Goal: Use online tool/utility: Utilize a website feature to perform a specific function

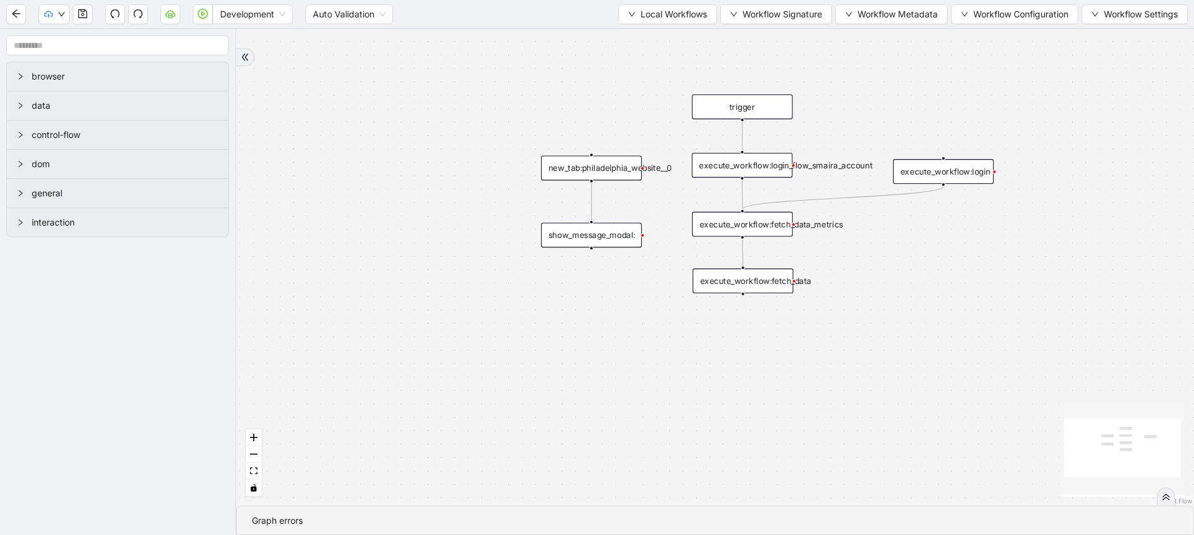
drag, startPoint x: 497, startPoint y: 160, endPoint x: 430, endPoint y: 211, distance: 84.3
click at [427, 218] on div "trigger execute_workflow:login execute_workflow:fetch_data execute_workflow:fet…" at bounding box center [715, 267] width 958 height 477
click at [163, 19] on button "button" at bounding box center [170, 14] width 20 height 20
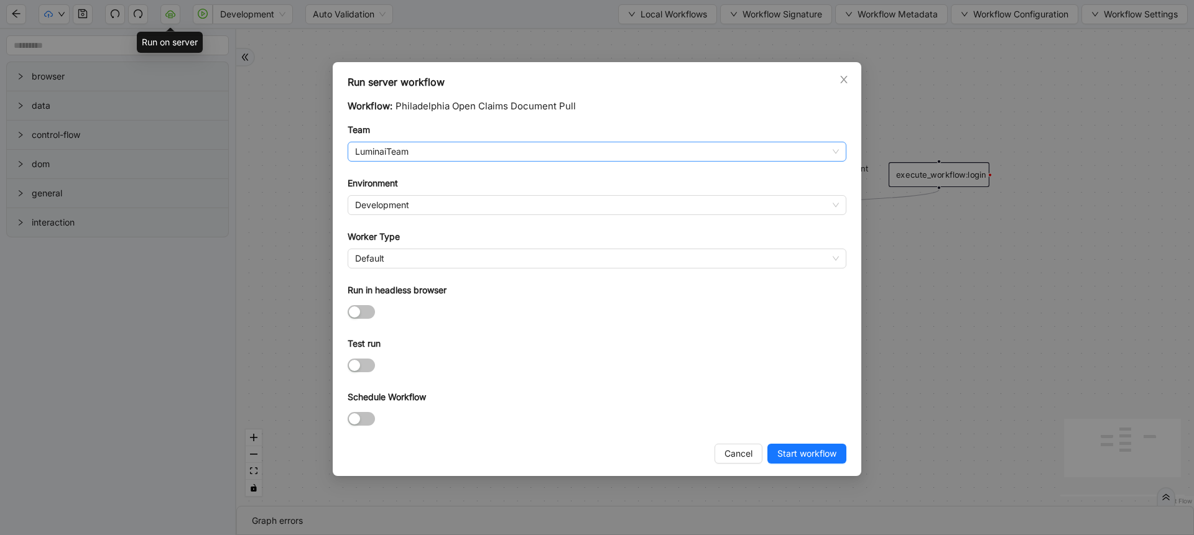
click at [404, 142] on div "LuminaiTeam" at bounding box center [597, 152] width 499 height 20
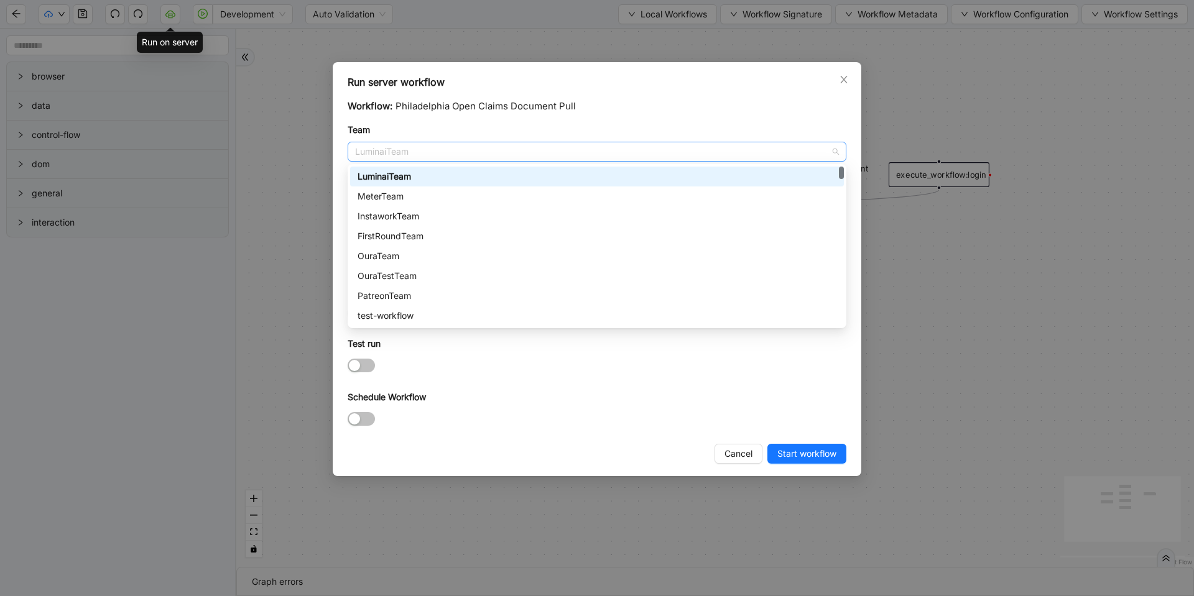
click at [440, 155] on span "LuminaiTeam" at bounding box center [597, 151] width 484 height 19
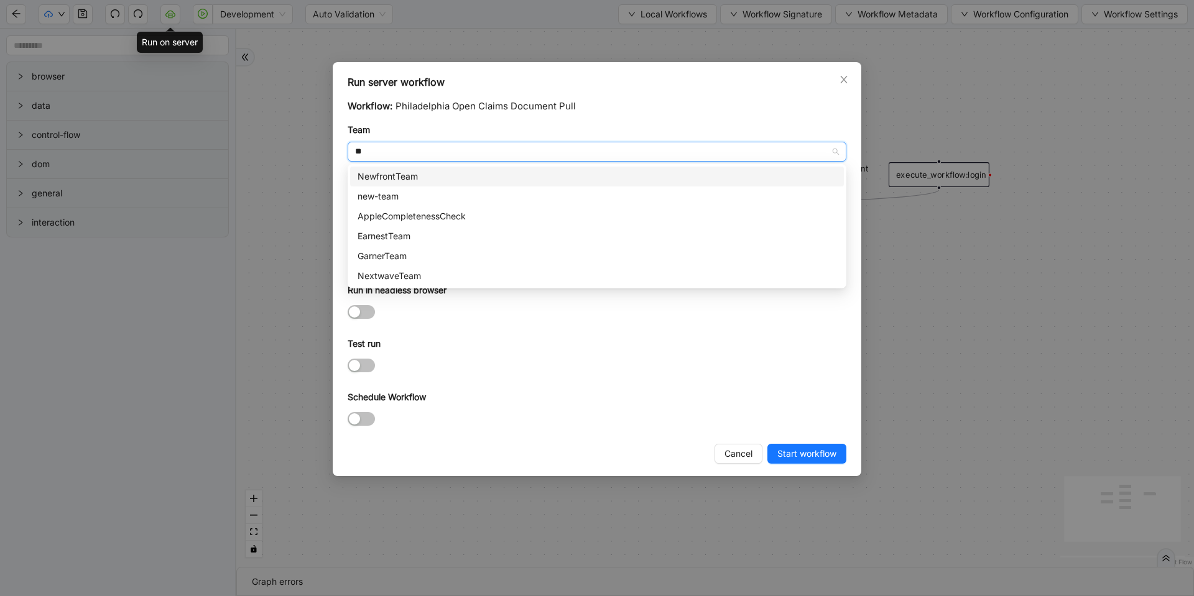
type input "***"
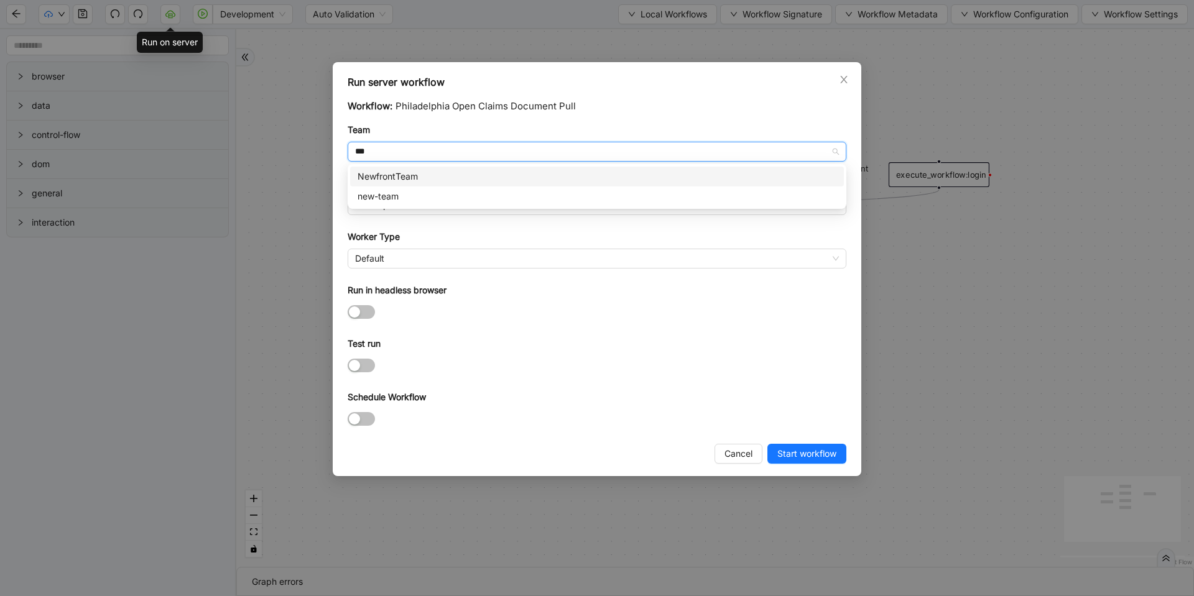
click at [409, 176] on div "NewfrontTeam" at bounding box center [597, 177] width 479 height 14
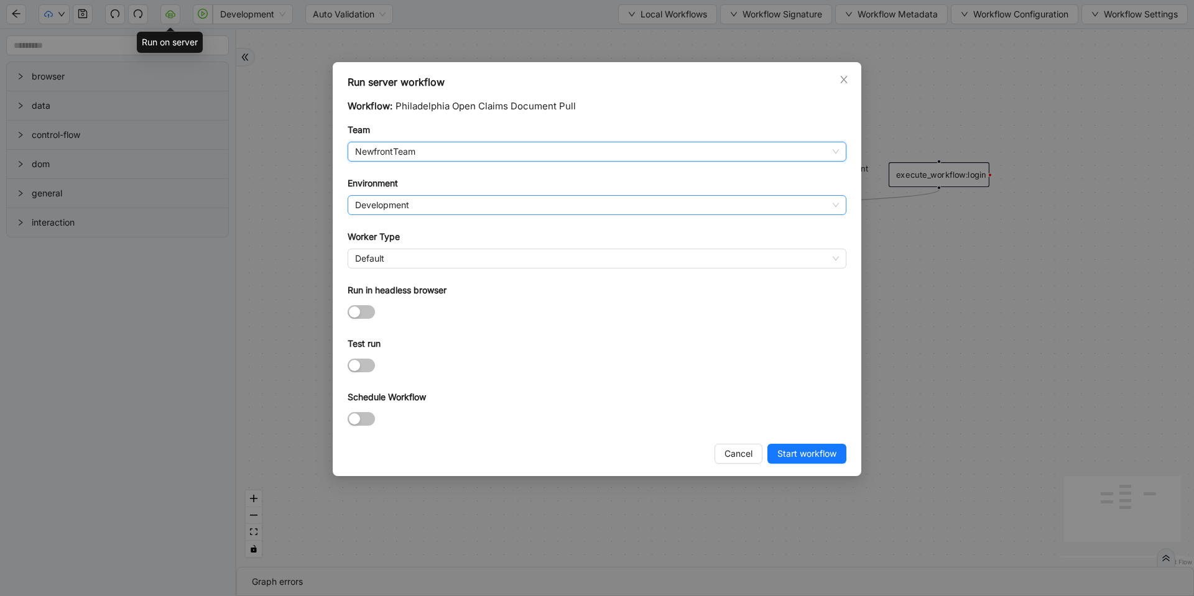
click at [390, 208] on span "Development" at bounding box center [597, 205] width 484 height 19
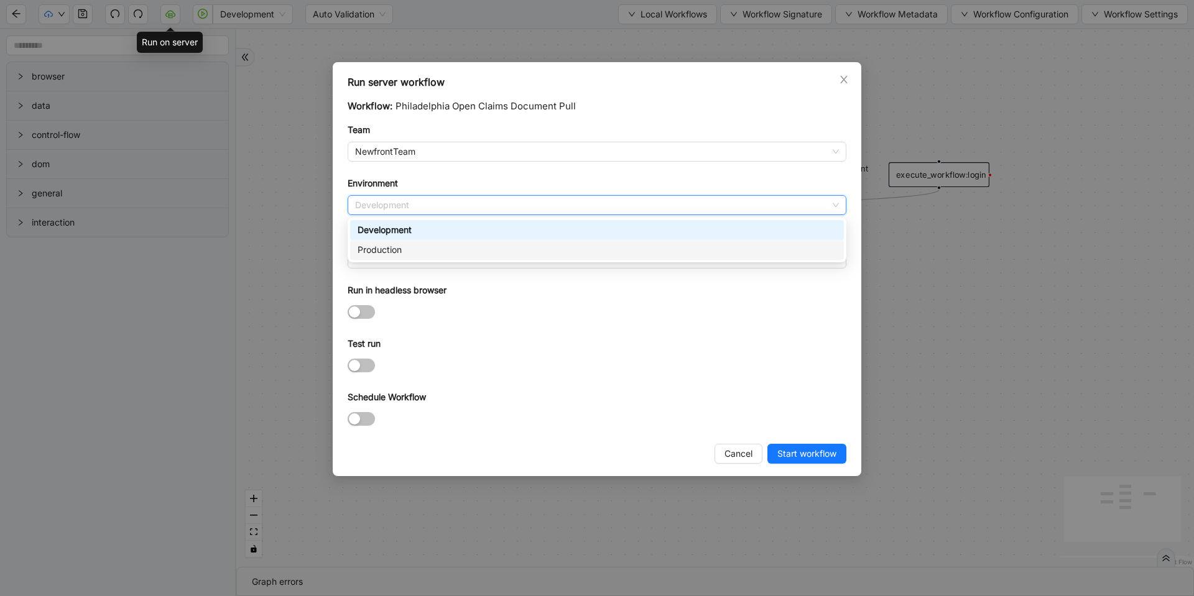
click at [386, 255] on div "Production" at bounding box center [597, 250] width 479 height 14
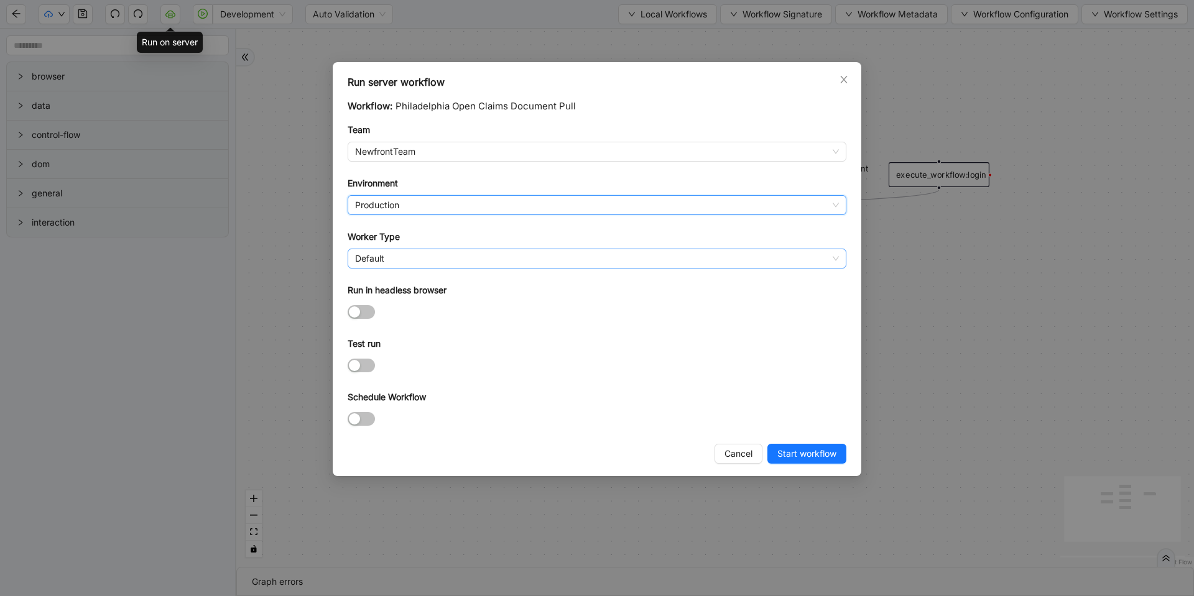
click at [386, 257] on span "Default" at bounding box center [597, 258] width 484 height 19
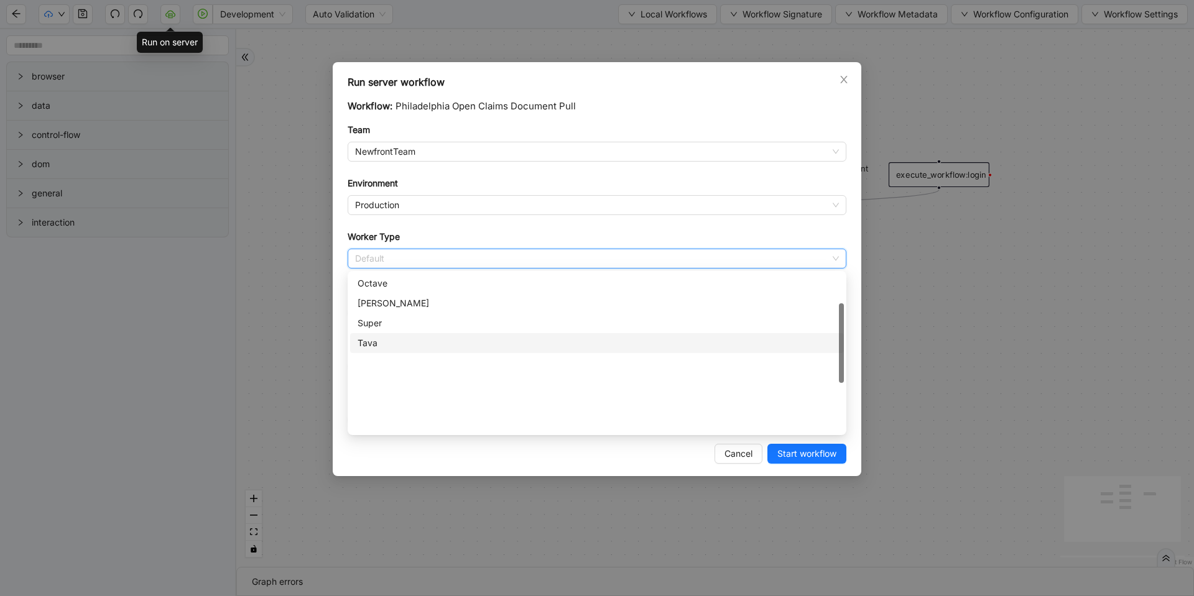
scroll to position [67, 0]
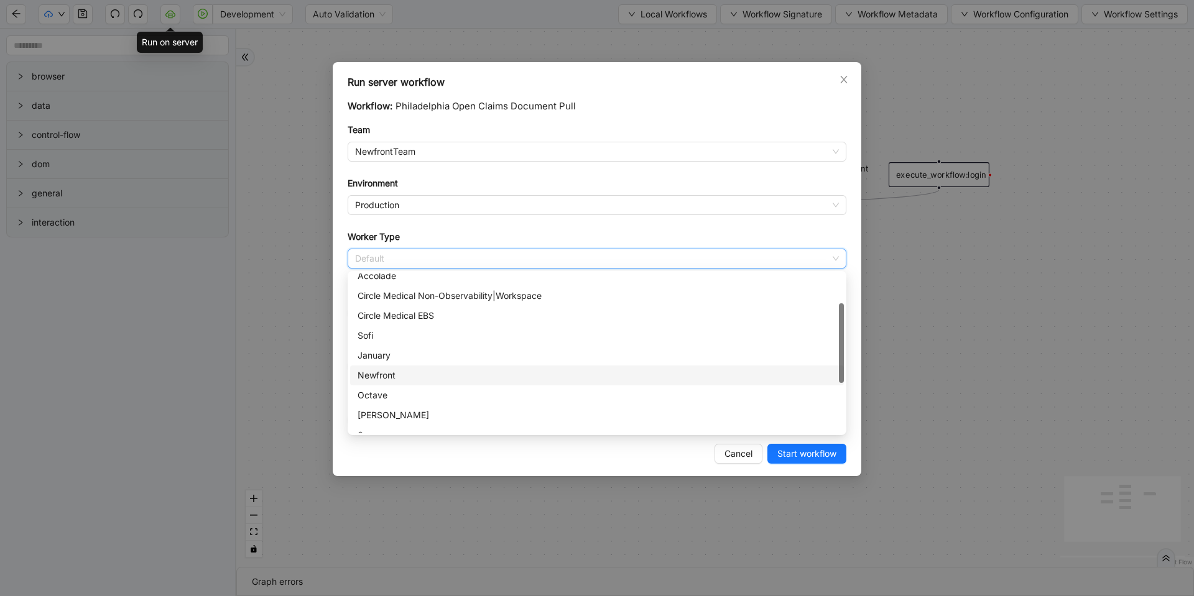
click at [399, 369] on div "Newfront" at bounding box center [597, 376] width 479 height 14
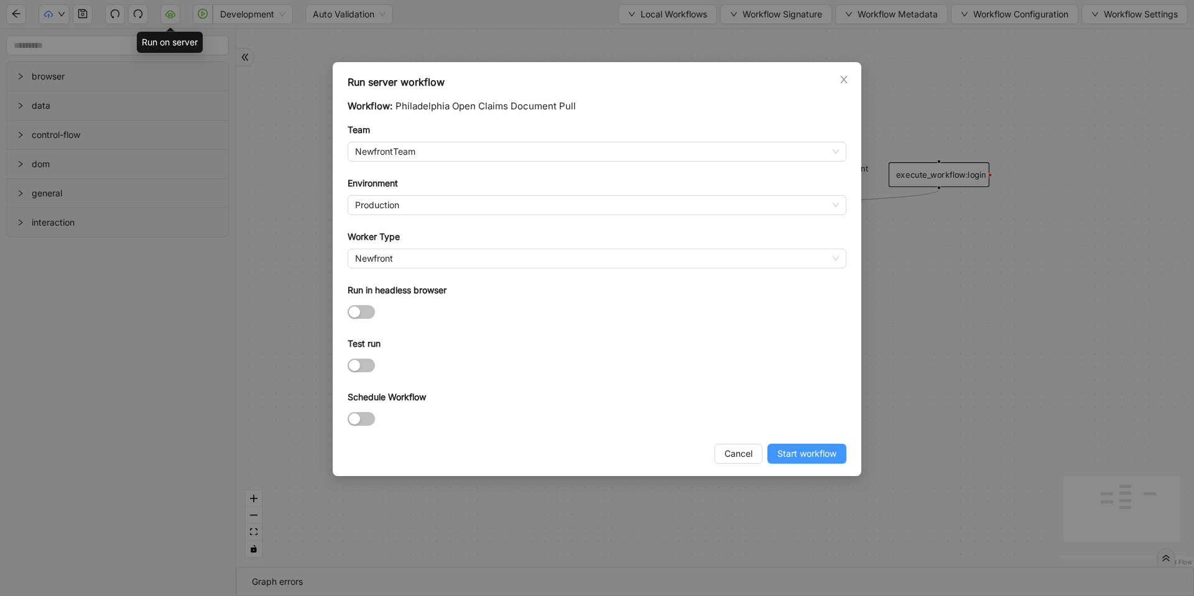
click at [788, 459] on span "Start workflow" at bounding box center [806, 454] width 59 height 14
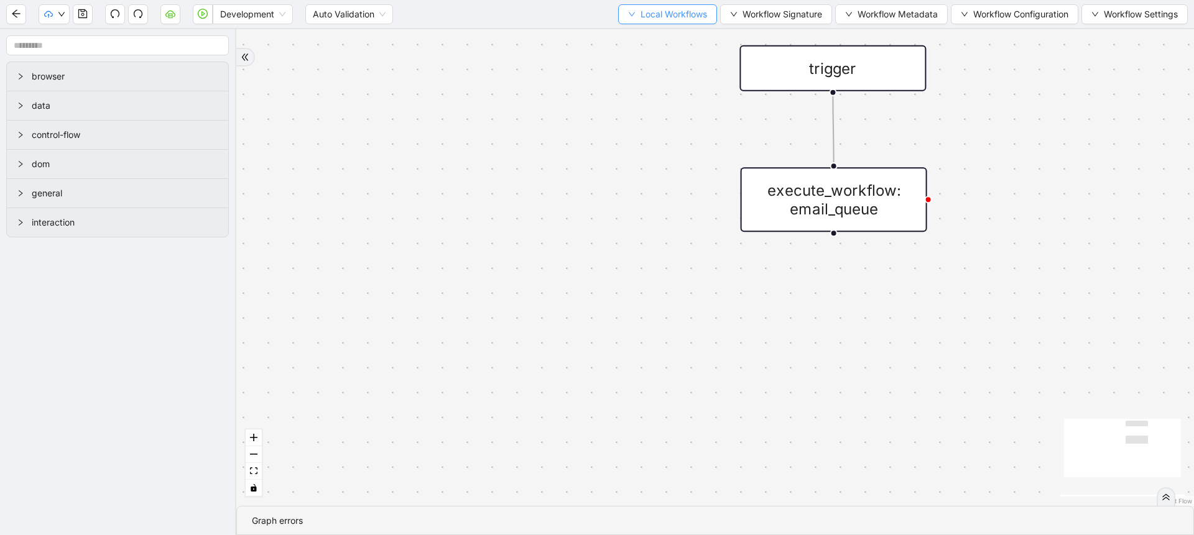
click at [671, 7] on span "Local Workflows" at bounding box center [673, 14] width 67 height 14
click at [665, 32] on span "Select" at bounding box center [661, 39] width 81 height 14
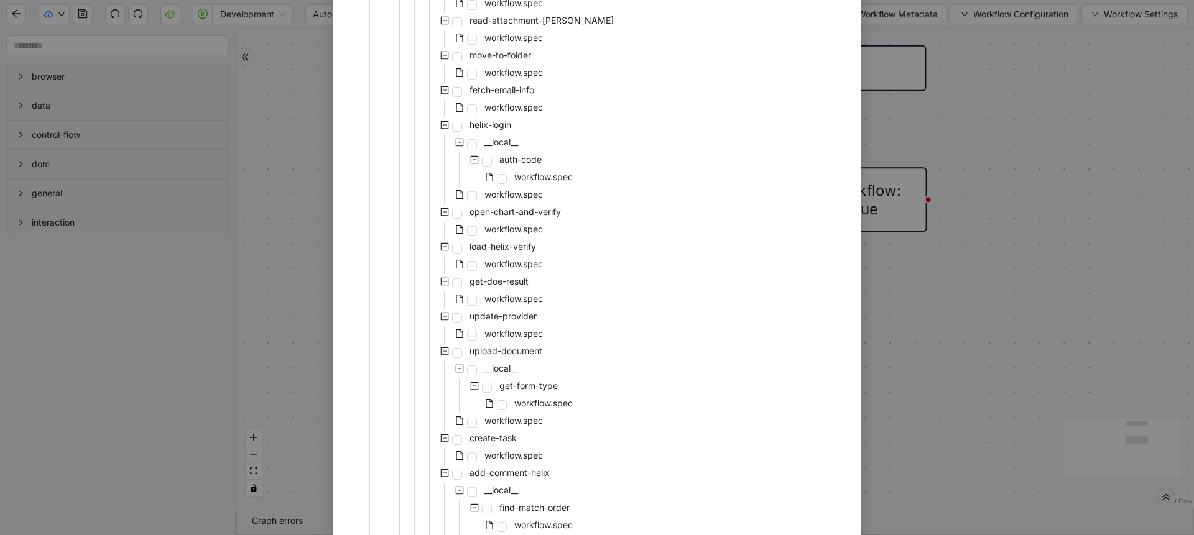
scroll to position [1007, 0]
click at [516, 297] on span "workflow.spec" at bounding box center [513, 295] width 58 height 11
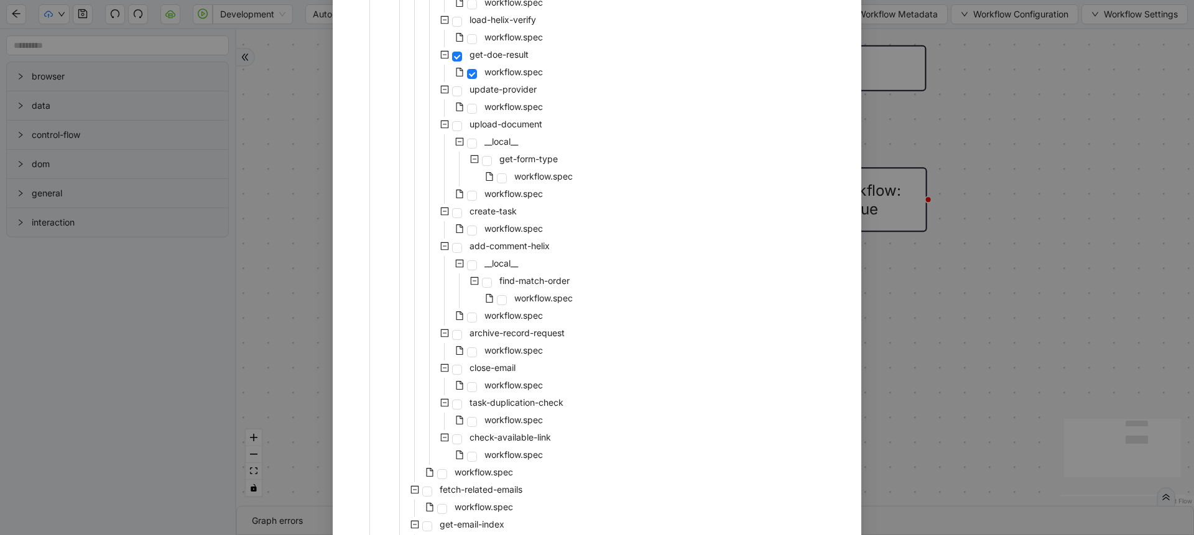
scroll to position [1407, 0]
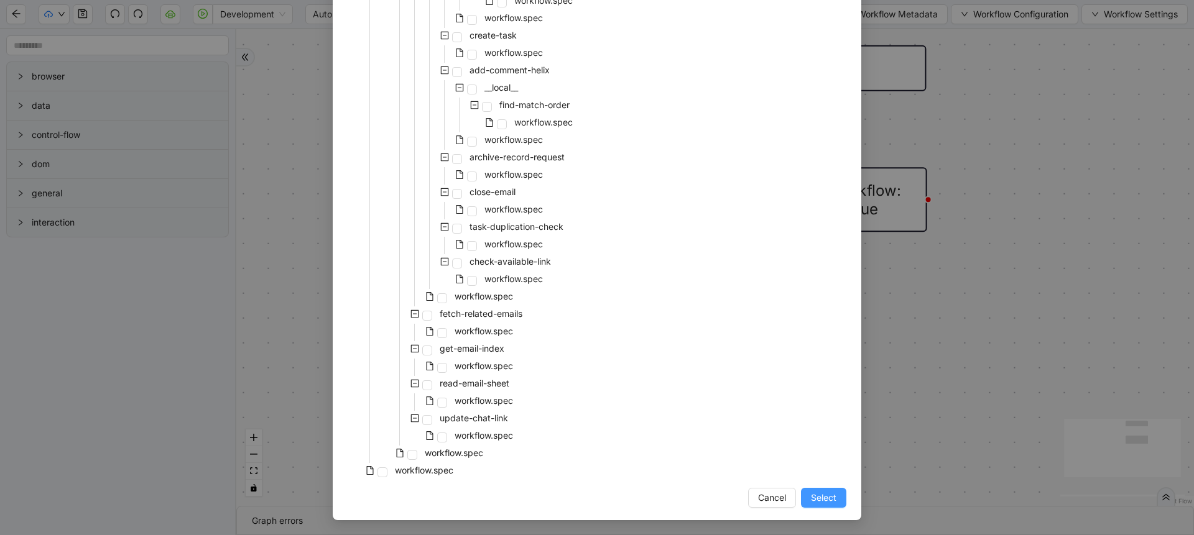
click at [811, 491] on span "Select" at bounding box center [823, 498] width 25 height 14
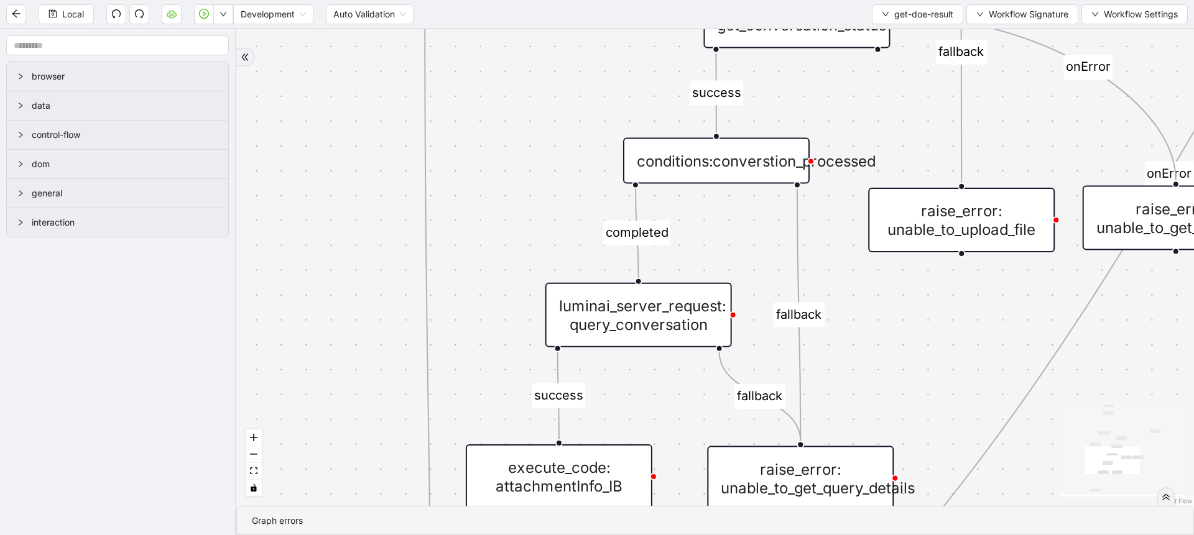
drag, startPoint x: 929, startPoint y: 330, endPoint x: 510, endPoint y: 151, distance: 455.8
click at [511, 152] on div "success is_lab fallback success success completed fallback fallback fallback su…" at bounding box center [715, 267] width 958 height 477
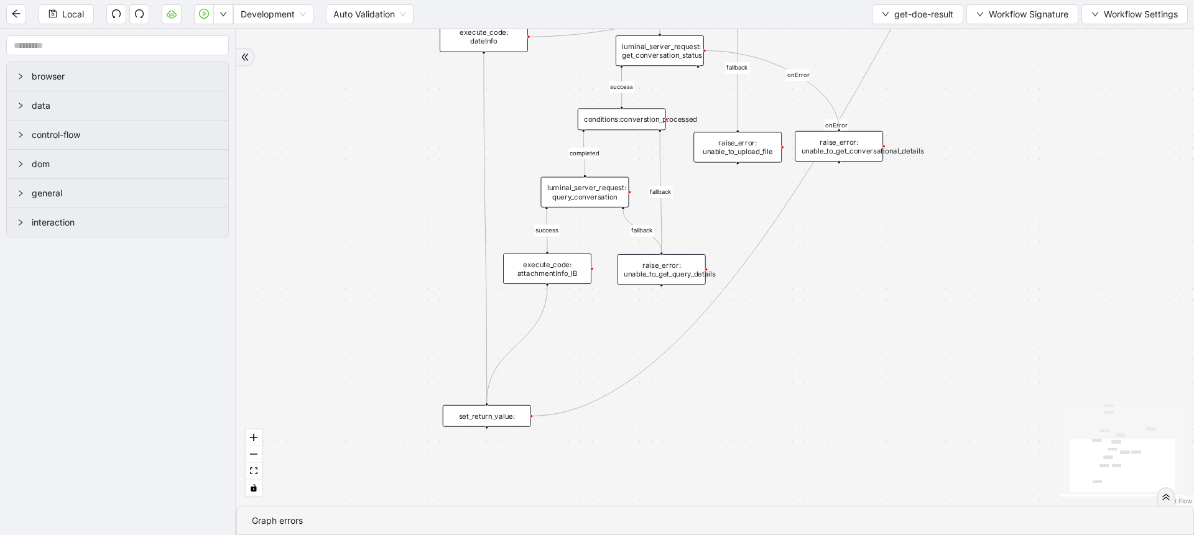
drag, startPoint x: 822, startPoint y: 384, endPoint x: 878, endPoint y: 292, distance: 107.7
click at [876, 294] on div "success is_lab fallback success success completed fallback fallback fallback su…" at bounding box center [715, 267] width 958 height 477
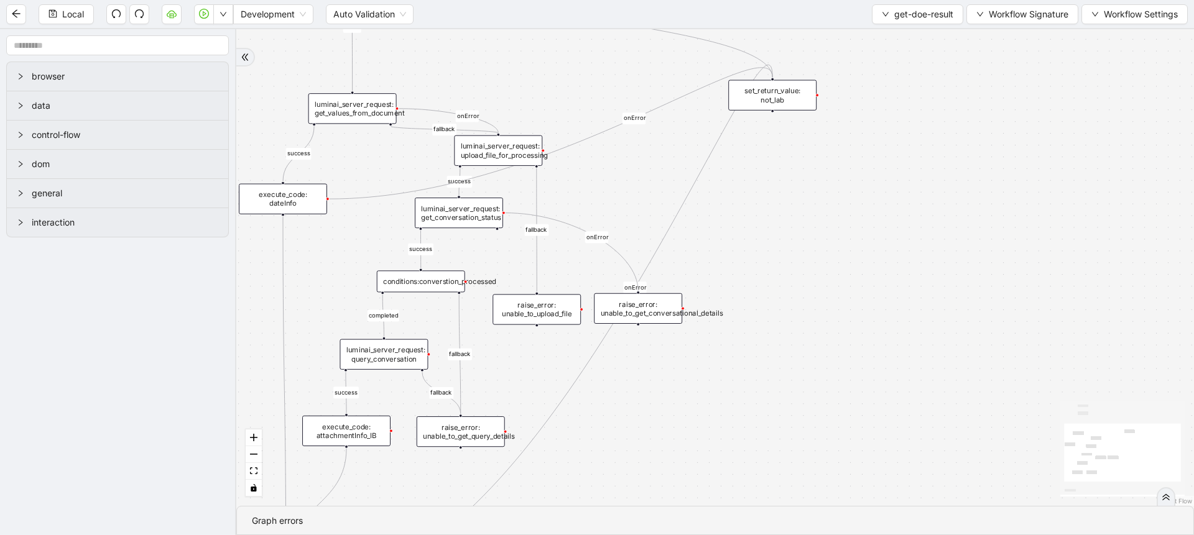
drag, startPoint x: 861, startPoint y: 200, endPoint x: 606, endPoint y: 453, distance: 358.8
click at [606, 453] on div "success is_lab fallback success success completed fallback fallback fallback su…" at bounding box center [715, 267] width 958 height 477
click at [789, 104] on div "set_return_value: not_lab" at bounding box center [772, 95] width 88 height 30
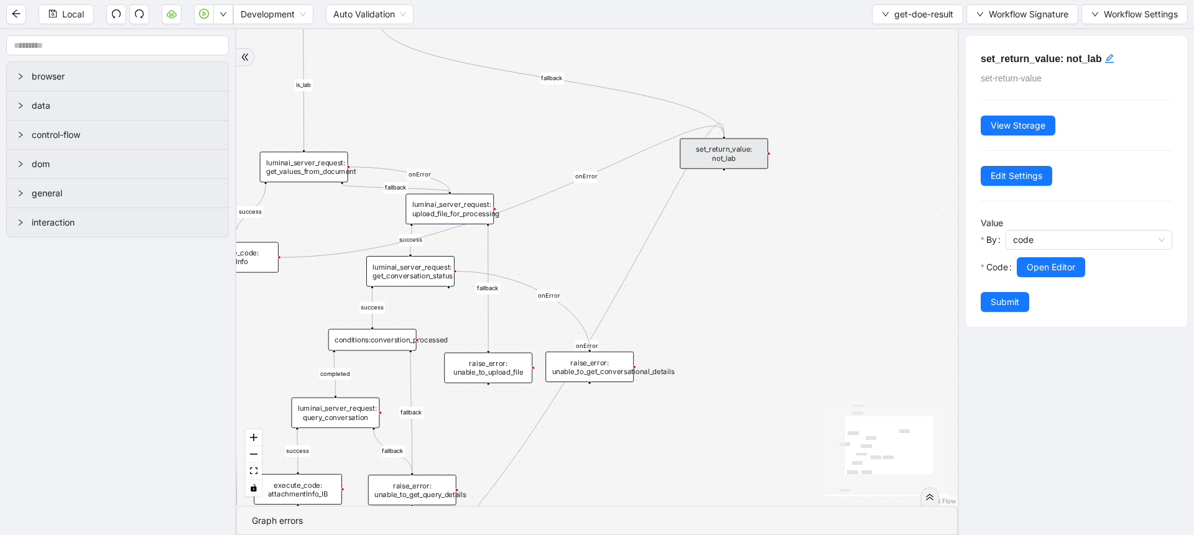
drag, startPoint x: 805, startPoint y: 362, endPoint x: 767, endPoint y: 425, distance: 73.9
click at [749, 497] on div "success is_lab fallback success success completed fallback fallback fallback su…" at bounding box center [596, 267] width 721 height 477
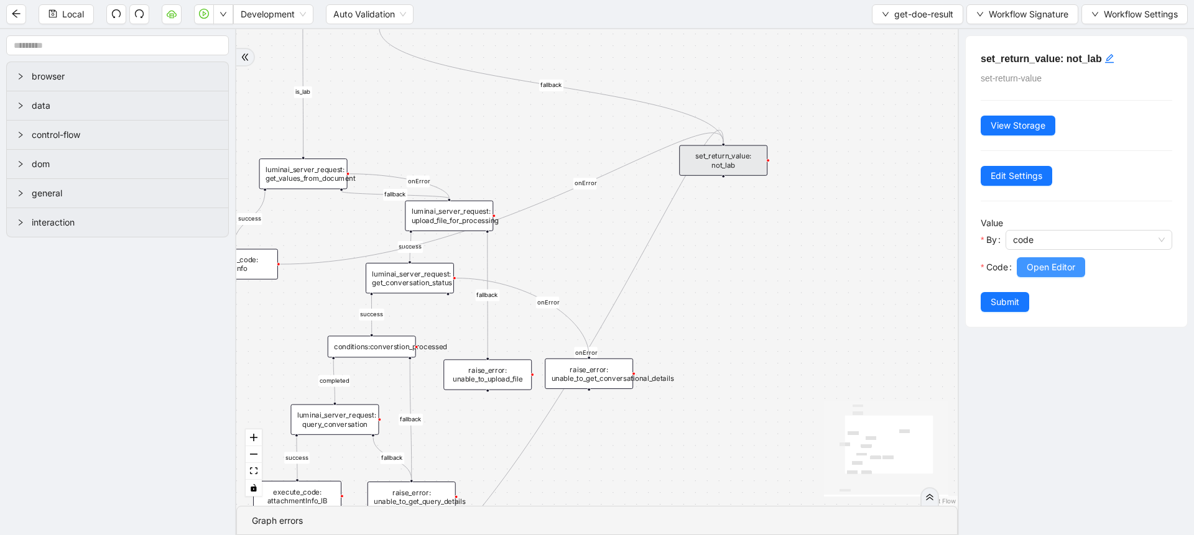
click at [1042, 268] on span "Open Editor" at bounding box center [1051, 268] width 49 height 14
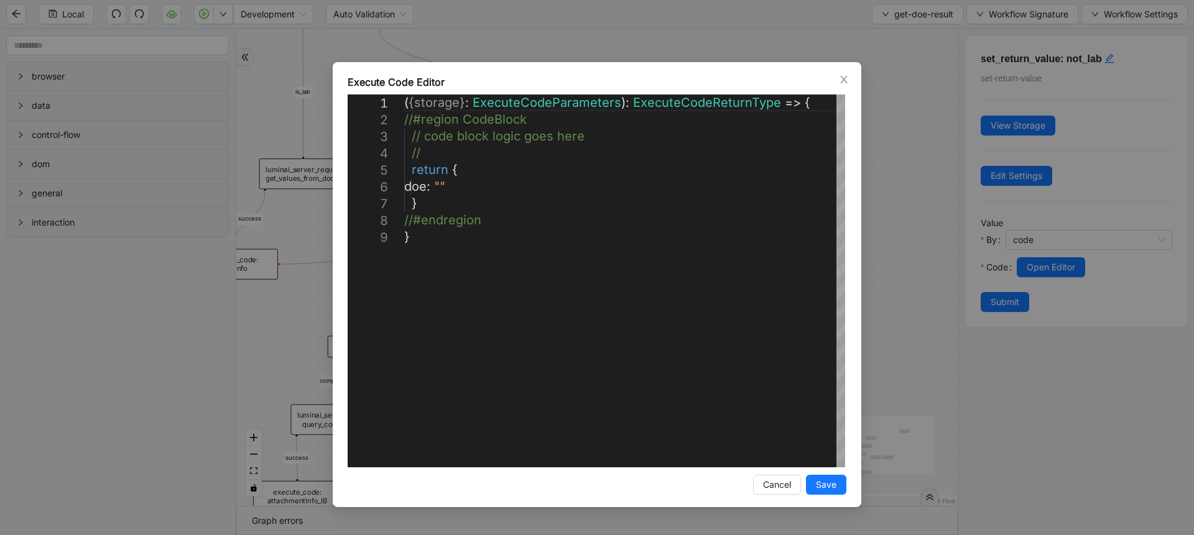
click at [901, 241] on div "**********" at bounding box center [597, 267] width 1194 height 535
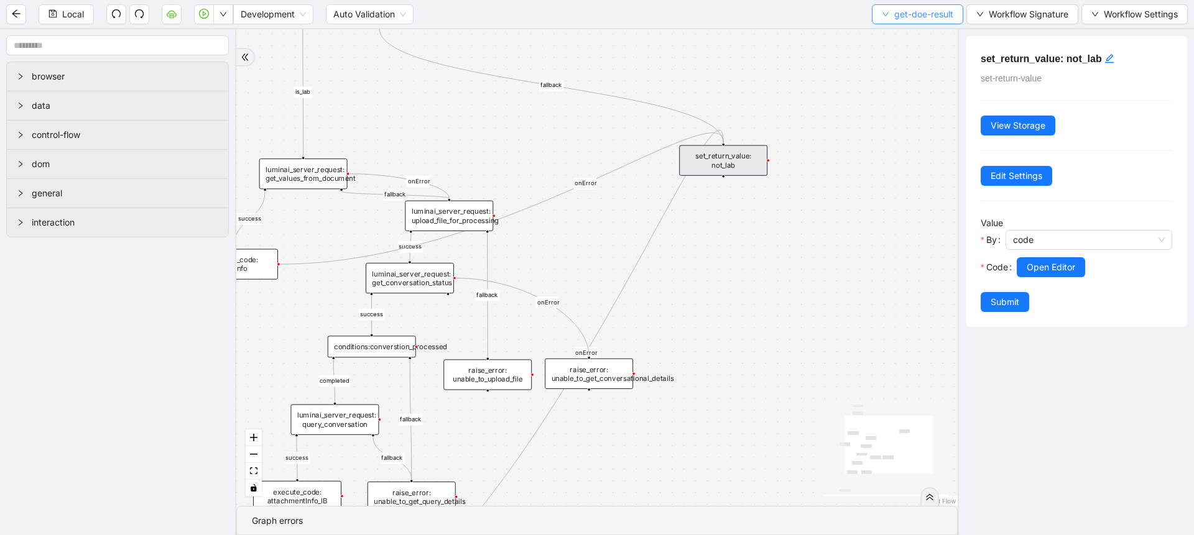
click at [936, 12] on span "get-doe-result" at bounding box center [923, 14] width 59 height 14
click at [902, 39] on span "Select" at bounding box center [915, 39] width 72 height 14
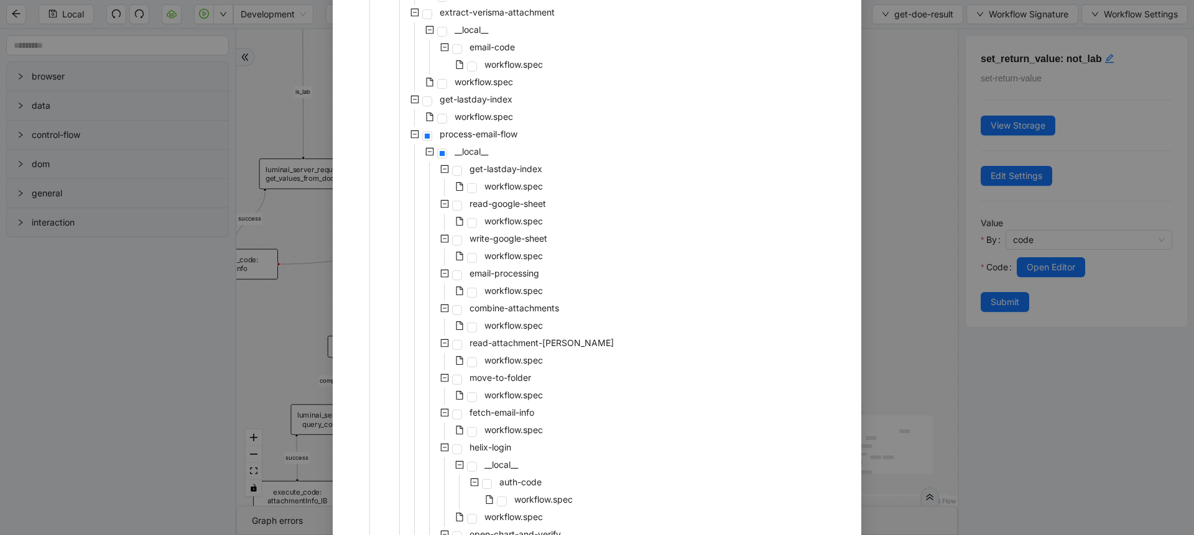
scroll to position [1007, 0]
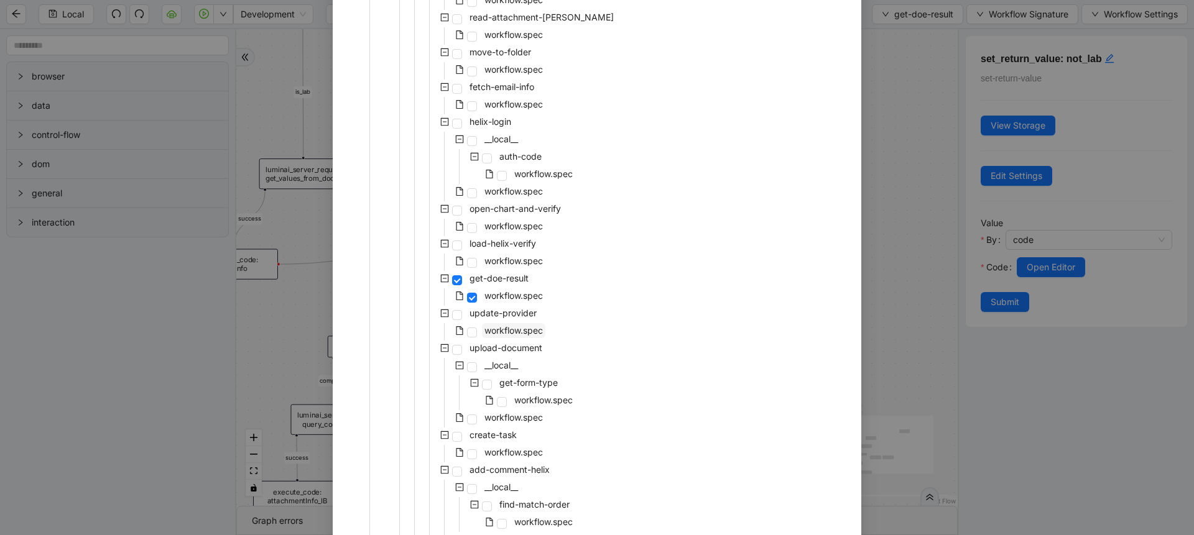
click at [499, 334] on span "workflow.spec" at bounding box center [513, 330] width 58 height 11
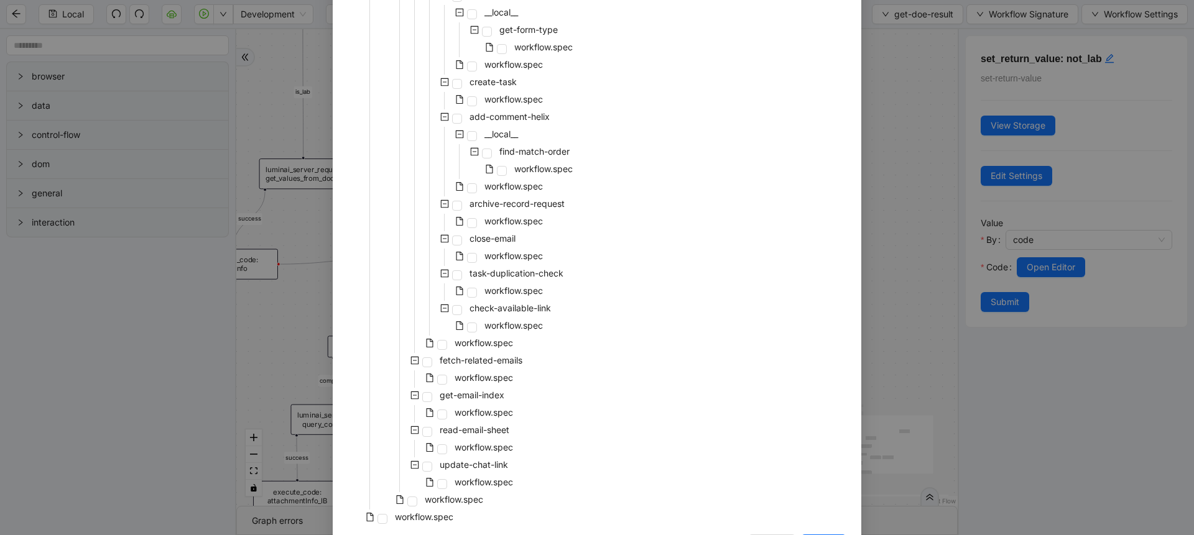
scroll to position [1407, 0]
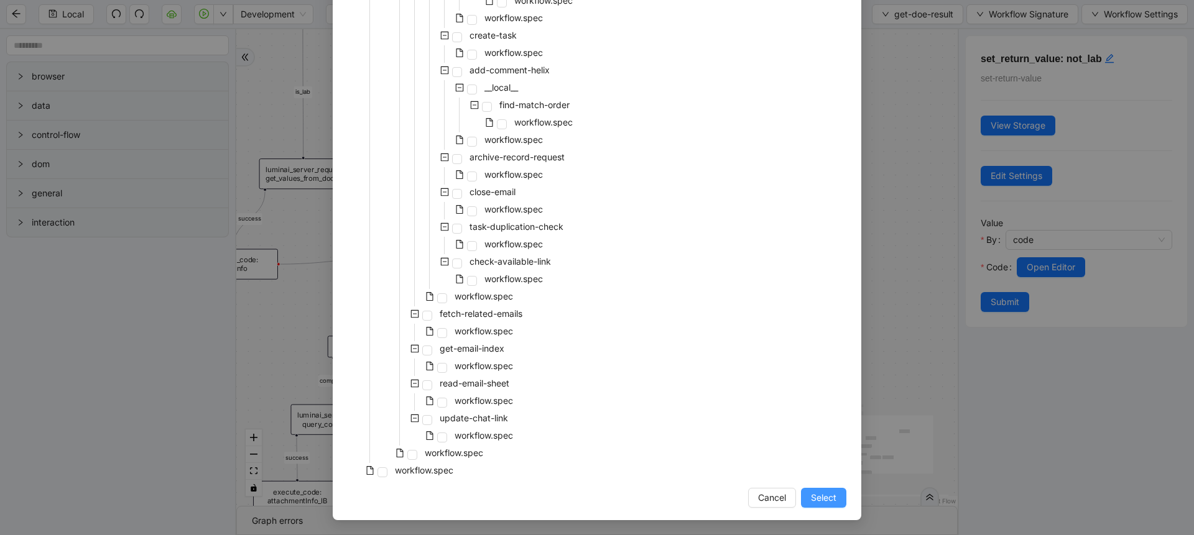
click at [811, 505] on button "Select" at bounding box center [823, 498] width 45 height 20
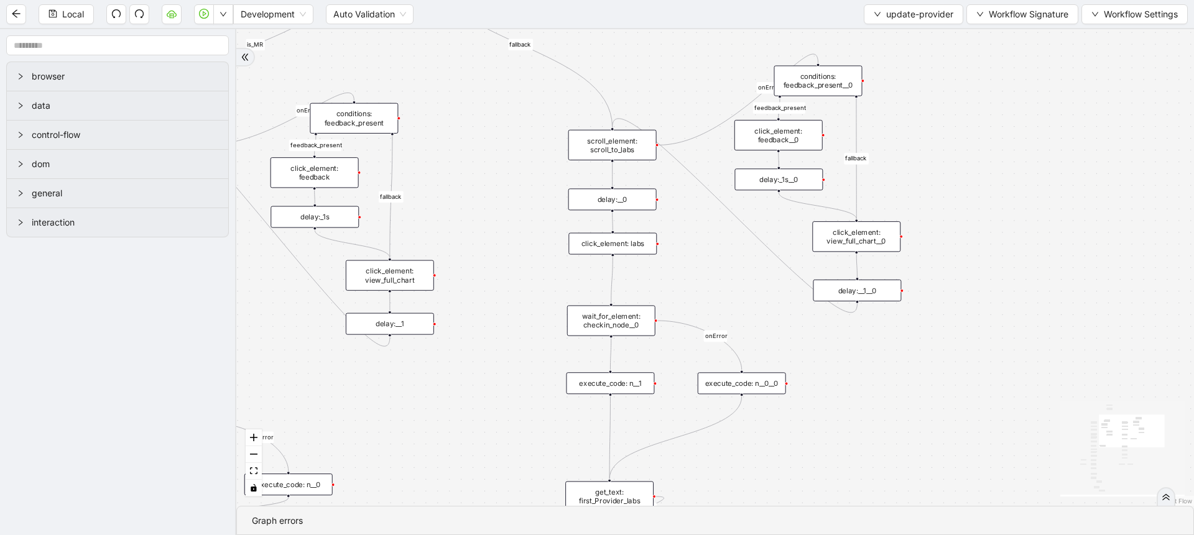
drag, startPoint x: 512, startPoint y: 346, endPoint x: 478, endPoint y: 133, distance: 216.0
click at [478, 133] on div "is_MR fallback loopFrom exitFrom is_provider_majority fallback lab_req_present …" at bounding box center [715, 267] width 958 height 477
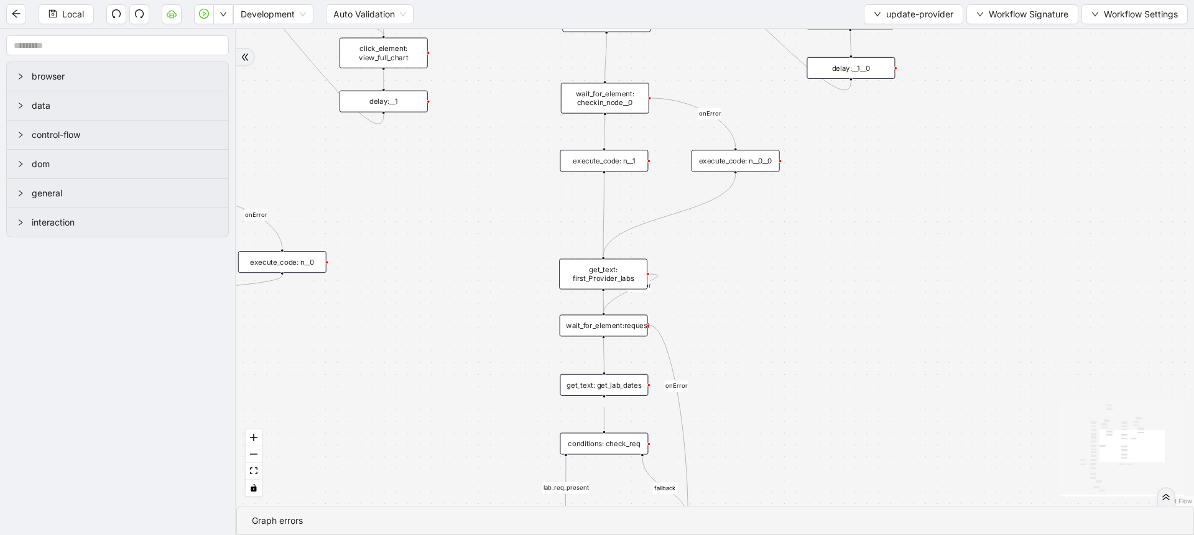
drag, startPoint x: 492, startPoint y: 402, endPoint x: 485, endPoint y: 134, distance: 268.1
click at [485, 136] on div "is_MR fallback loopFrom exitFrom is_provider_majority fallback lab_req_present …" at bounding box center [715, 267] width 958 height 477
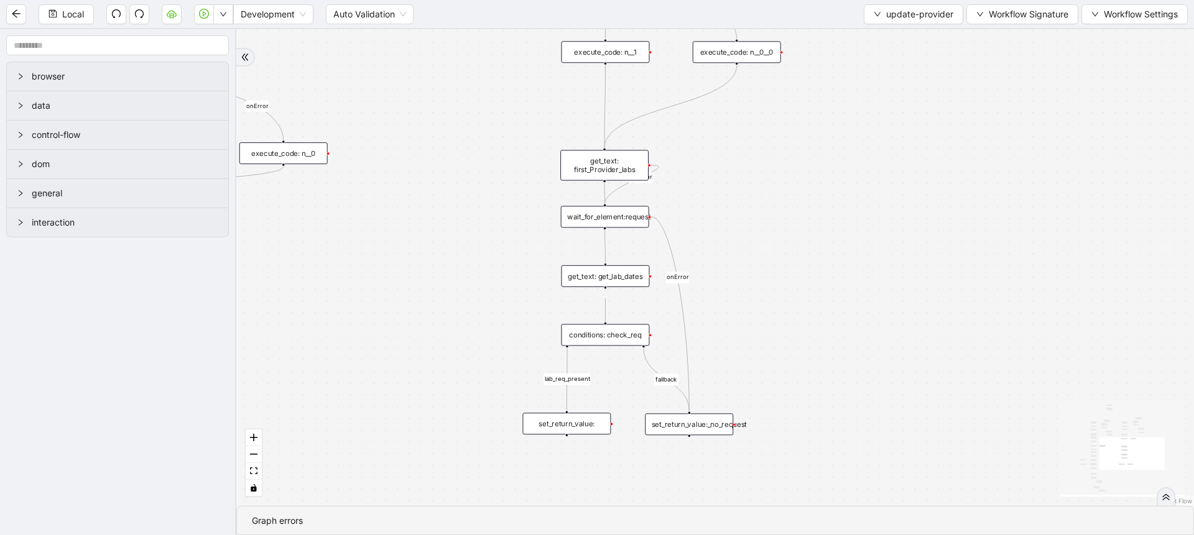
drag, startPoint x: 479, startPoint y: 382, endPoint x: 481, endPoint y: 259, distance: 122.5
click at [481, 261] on div "is_MR fallback loopFrom exitFrom is_provider_majority fallback lab_req_present …" at bounding box center [715, 267] width 958 height 477
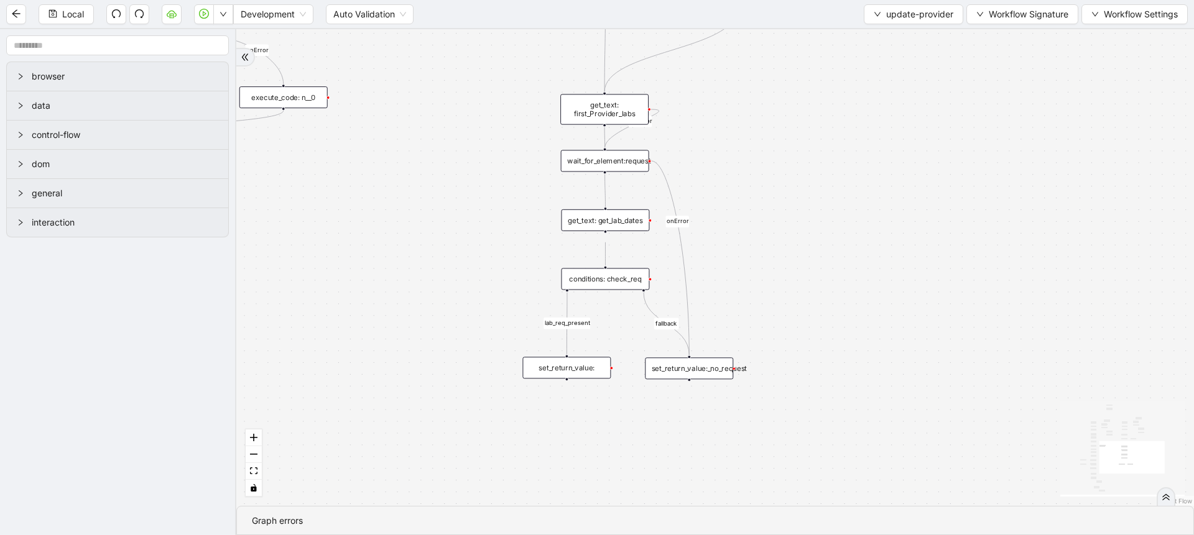
click at [627, 283] on div "conditions: check_req" at bounding box center [605, 279] width 88 height 22
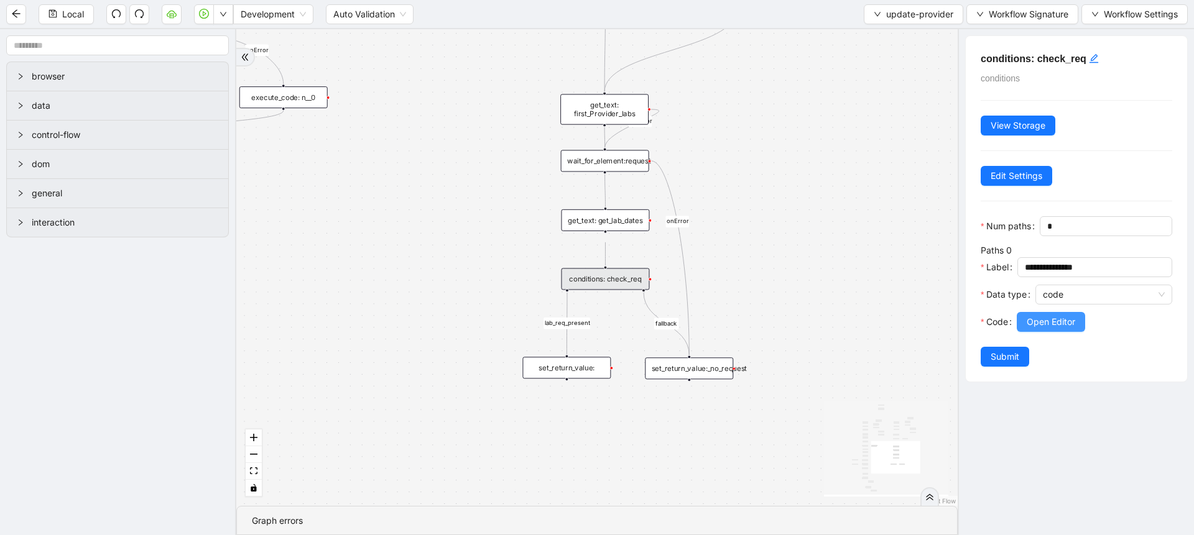
click at [1042, 329] on span "Open Editor" at bounding box center [1051, 322] width 49 height 14
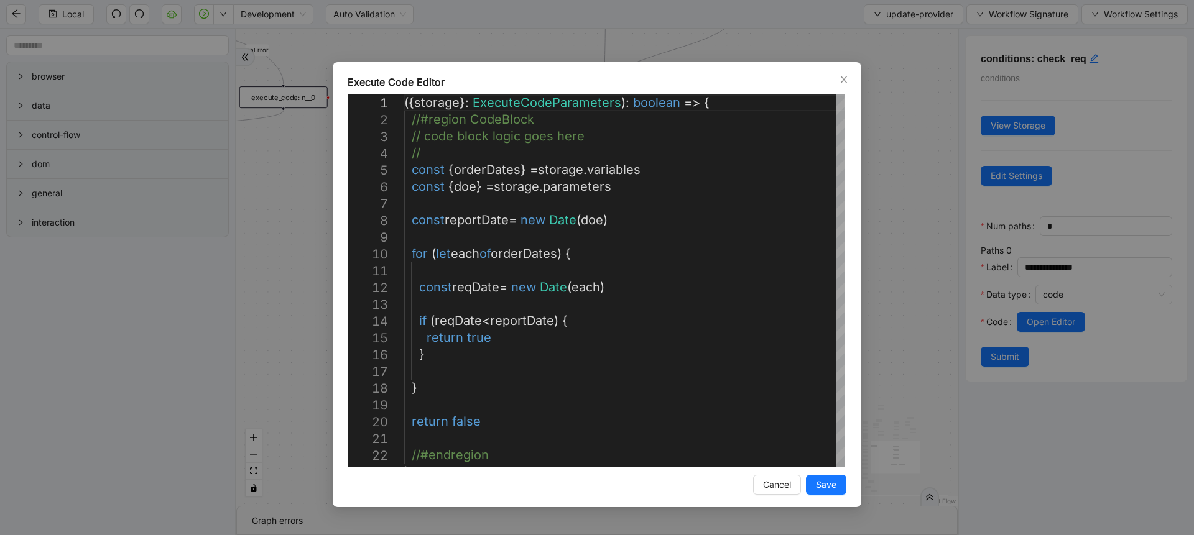
click at [907, 147] on div "**********" at bounding box center [597, 267] width 1194 height 535
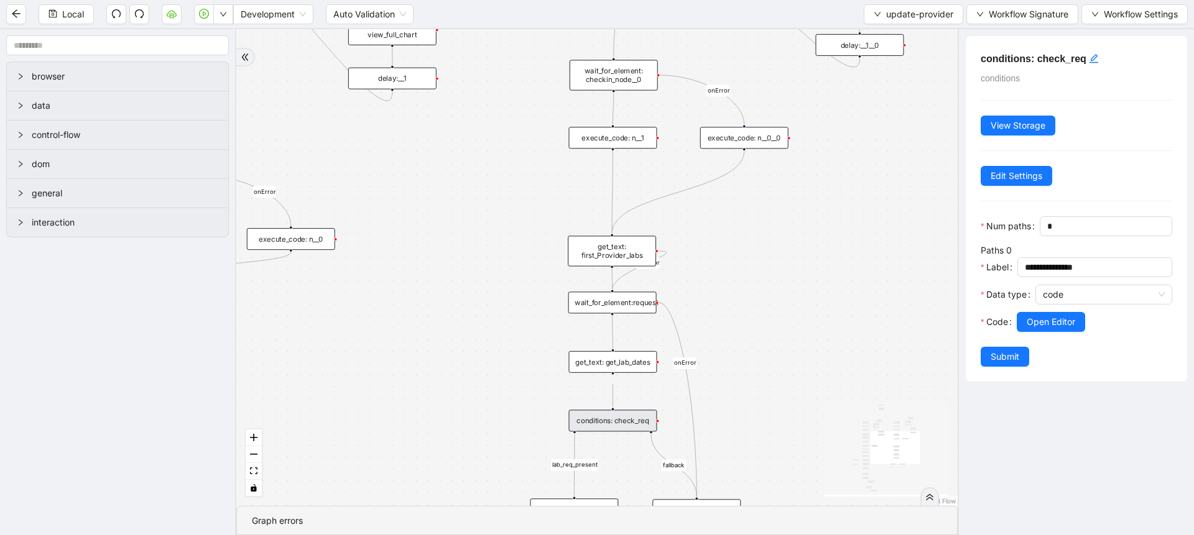
drag, startPoint x: 813, startPoint y: 130, endPoint x: 808, endPoint y: 367, distance: 237.6
click at [808, 368] on div "is_MR fallback loopFrom exitFrom is_provider_majority fallback lab_req_present …" at bounding box center [596, 267] width 721 height 477
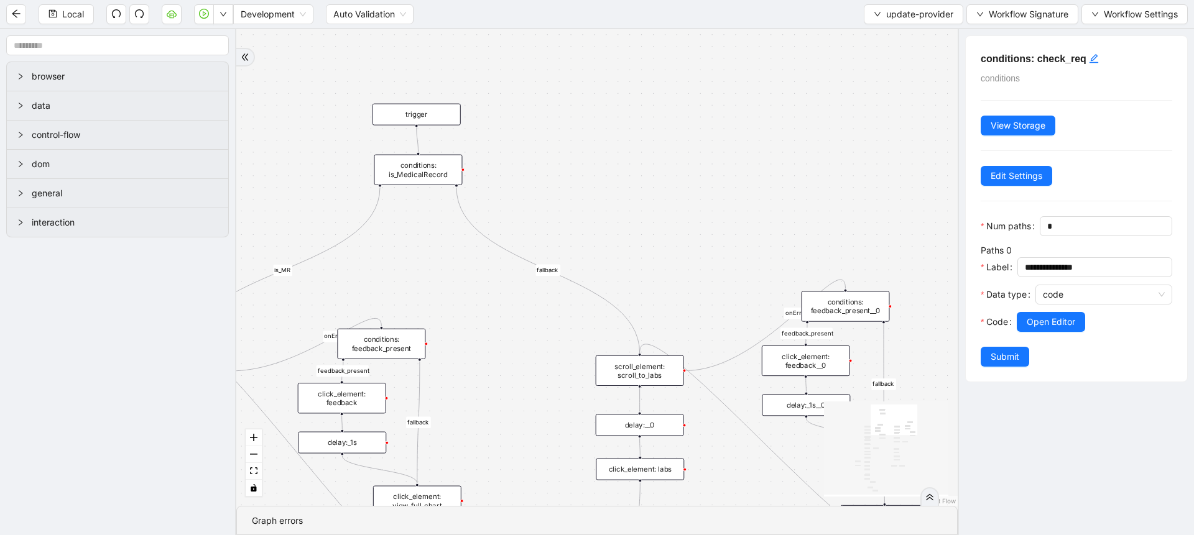
drag, startPoint x: 722, startPoint y: 139, endPoint x: 760, endPoint y: 502, distance: 364.5
click at [760, 502] on div "is_MR fallback loopFrom exitFrom is_provider_majority fallback lab_req_present …" at bounding box center [596, 267] width 721 height 477
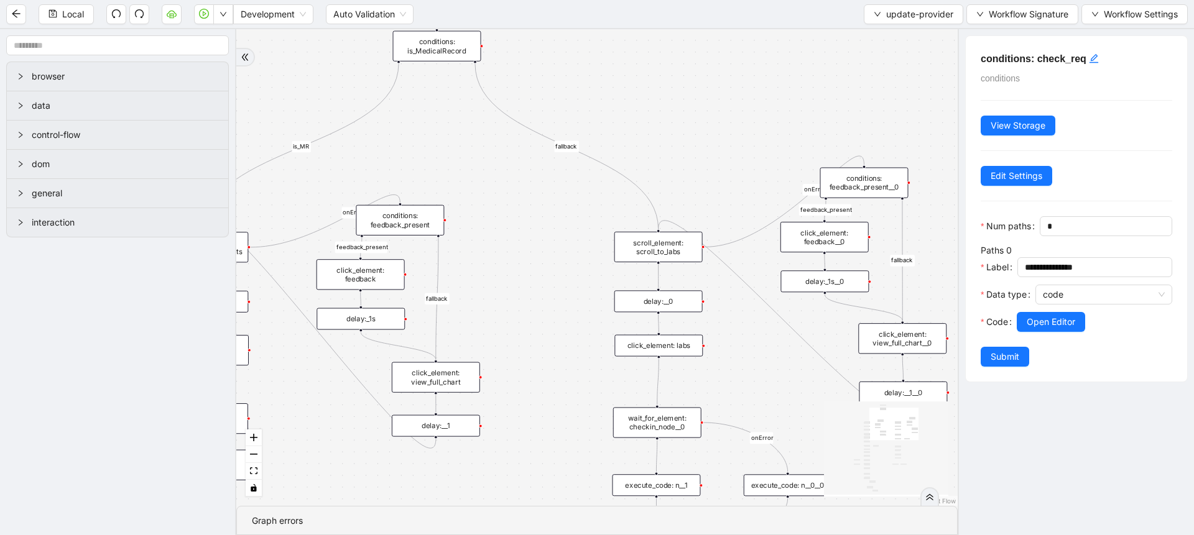
drag, startPoint x: 616, startPoint y: 201, endPoint x: 629, endPoint y: 66, distance: 135.6
click at [629, 66] on div "is_MR fallback loopFrom exitFrom is_provider_majority fallback lab_req_present …" at bounding box center [596, 267] width 721 height 477
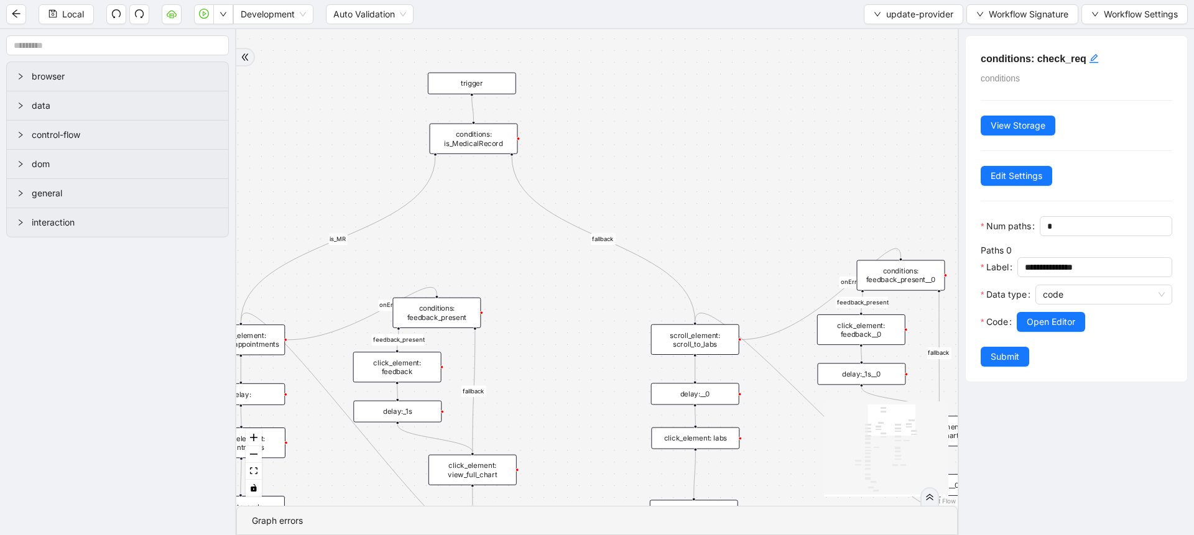
drag, startPoint x: 657, startPoint y: 129, endPoint x: 670, endPoint y: 173, distance: 46.6
click at [670, 173] on div "is_MR fallback loopFrom exitFrom is_provider_majority fallback lab_req_present …" at bounding box center [596, 267] width 721 height 477
click at [465, 132] on div "conditions: is_MedicalRecord" at bounding box center [474, 139] width 88 height 30
click at [1026, 332] on button "Open Editor" at bounding box center [1051, 322] width 68 height 20
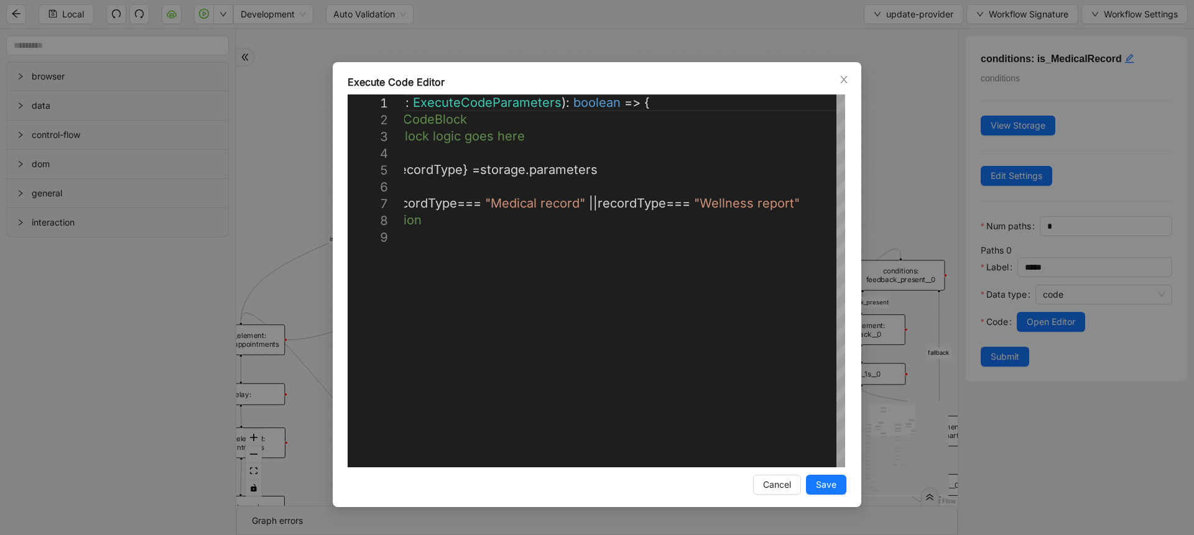
click at [876, 160] on div "**********" at bounding box center [597, 267] width 1194 height 535
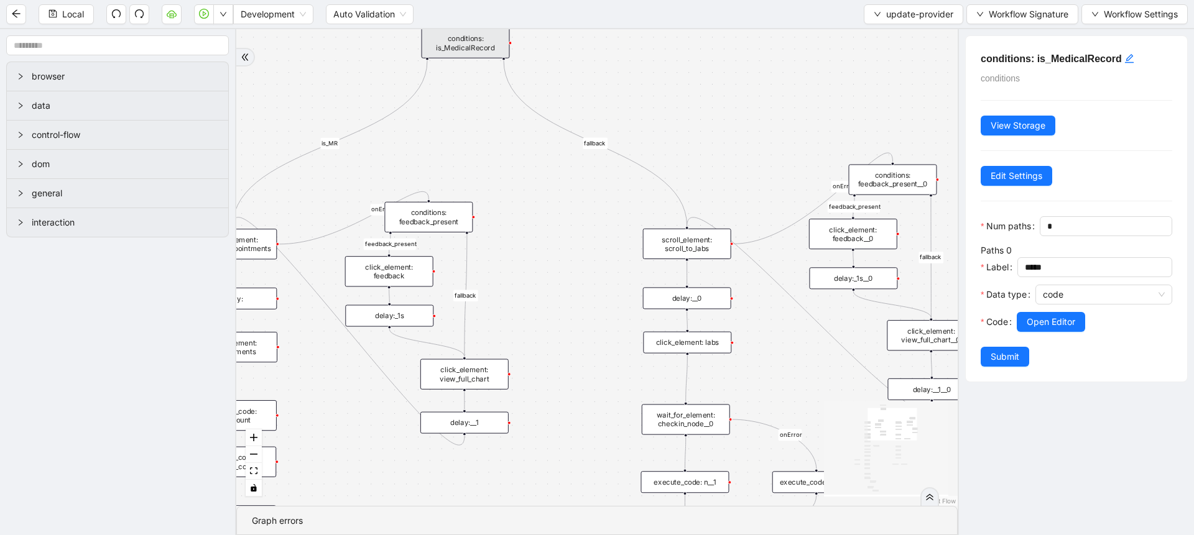
drag, startPoint x: 484, startPoint y: 193, endPoint x: 476, endPoint y: 98, distance: 96.1
click at [476, 98] on div "is_MR fallback loopFrom exitFrom is_provider_majority fallback lab_req_present …" at bounding box center [596, 267] width 721 height 477
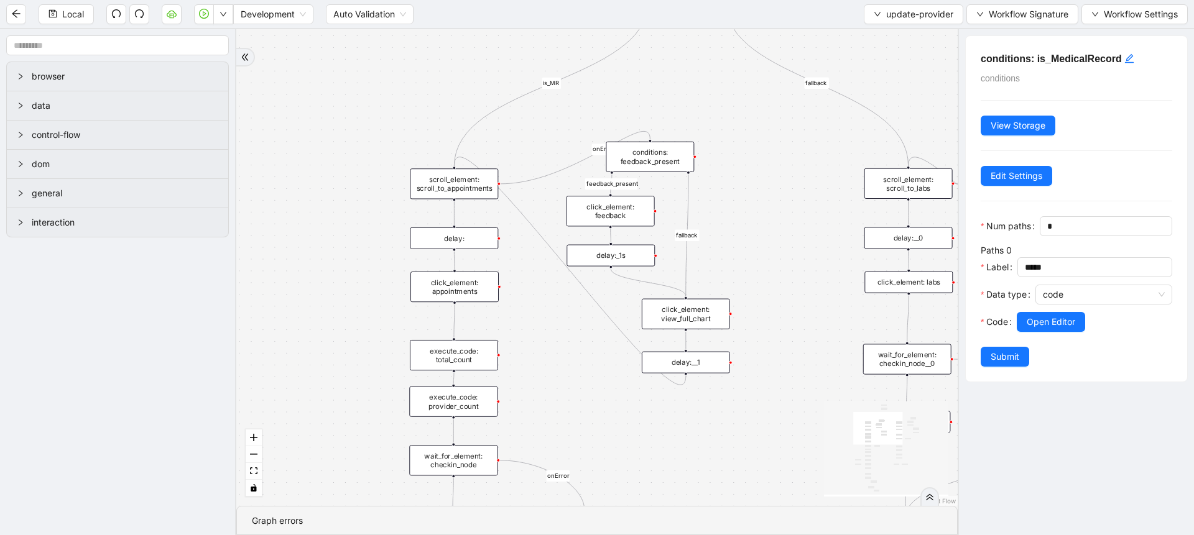
drag, startPoint x: 482, startPoint y: 106, endPoint x: 692, endPoint y: 70, distance: 213.4
click at [703, 45] on div "is_MR fallback loopFrom exitFrom is_provider_majority fallback lab_req_present …" at bounding box center [596, 267] width 721 height 477
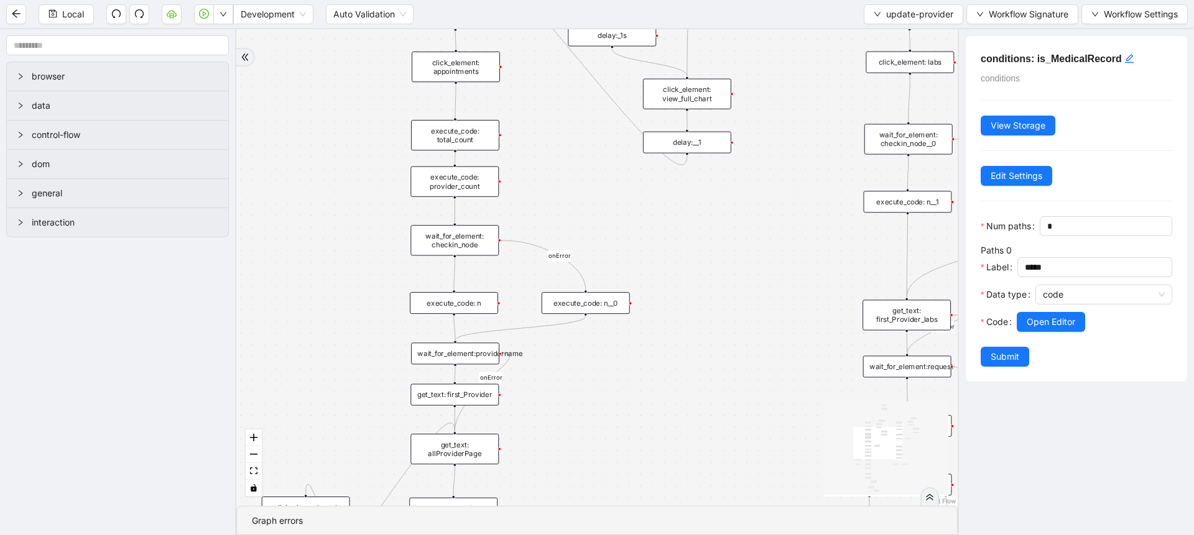
drag, startPoint x: 581, startPoint y: 307, endPoint x: 578, endPoint y: 101, distance: 206.5
click at [578, 101] on div "is_MR fallback loopFrom exitFrom is_provider_majority fallback lab_req_present …" at bounding box center [596, 267] width 721 height 477
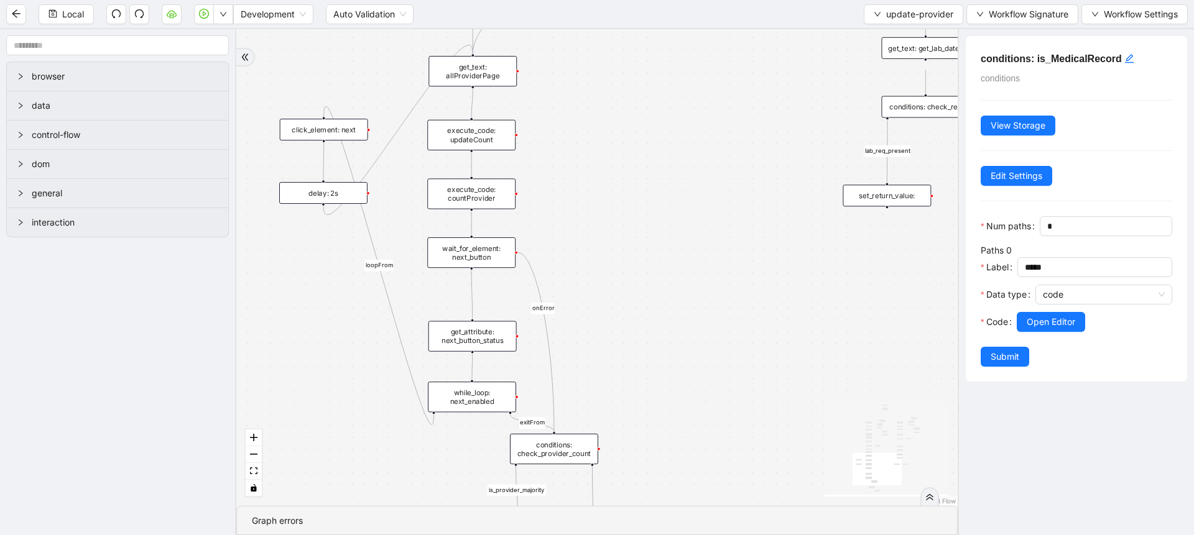
drag, startPoint x: 612, startPoint y: 405, endPoint x: 632, endPoint y: 118, distance: 287.9
click at [632, 118] on div "is_MR fallback loopFrom exitFrom is_provider_majority fallback lab_req_present …" at bounding box center [596, 267] width 721 height 477
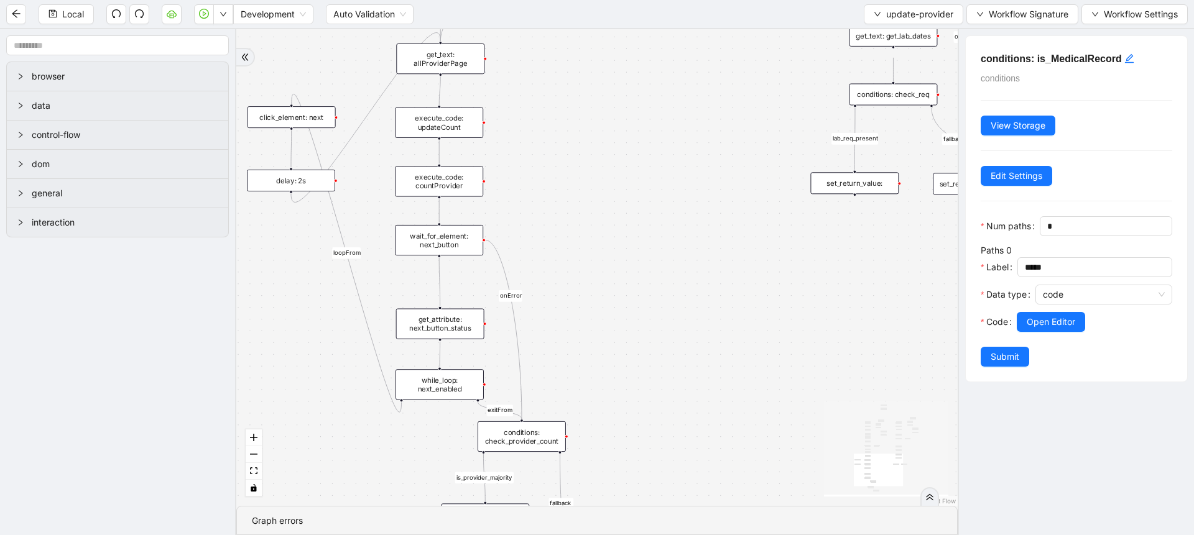
drag, startPoint x: 711, startPoint y: 437, endPoint x: 673, endPoint y: 467, distance: 48.2
click at [673, 467] on div "is_MR fallback loopFrom exitFrom is_provider_majority fallback lab_req_present …" at bounding box center [596, 267] width 721 height 477
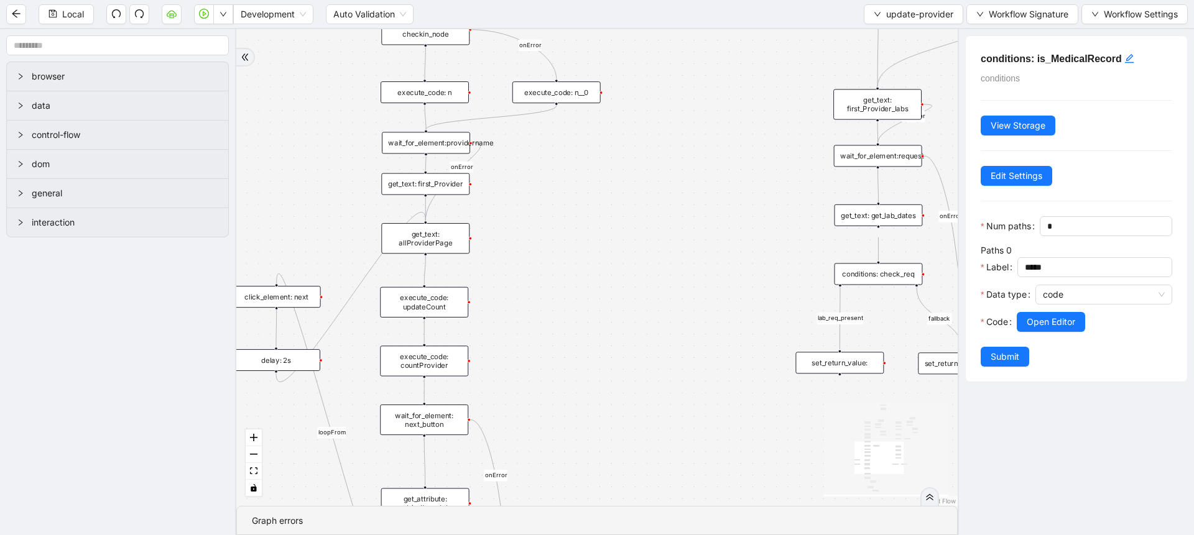
drag, startPoint x: 610, startPoint y: 165, endPoint x: 598, endPoint y: 346, distance: 181.3
click at [598, 346] on div "is_MR fallback loopFrom exitFrom is_provider_majority fallback lab_req_present …" at bounding box center [596, 267] width 721 height 477
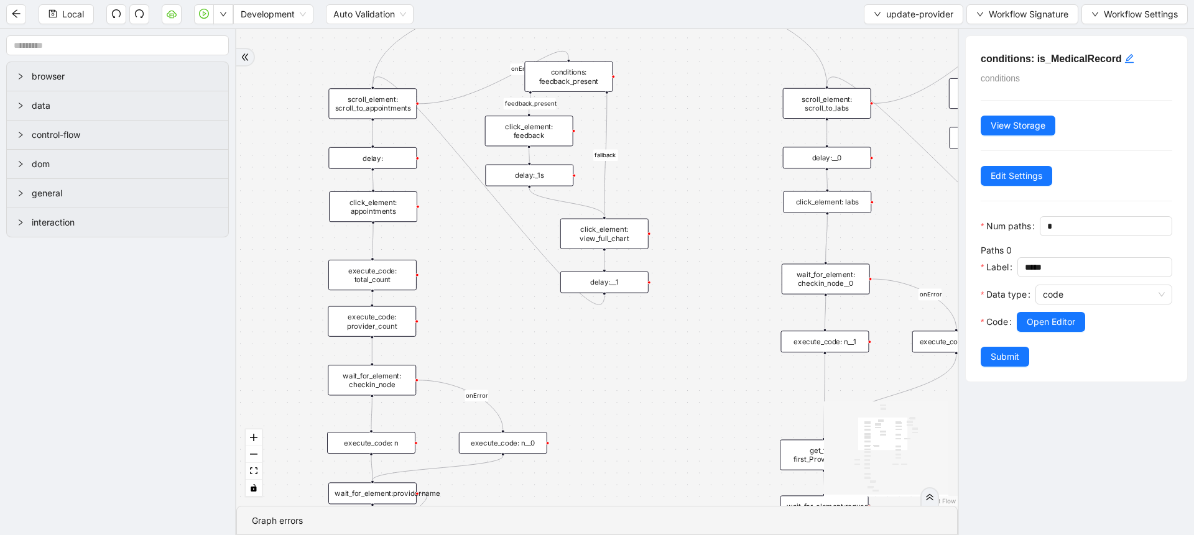
drag, startPoint x: 698, startPoint y: 132, endPoint x: 646, endPoint y: 458, distance: 330.0
click at [646, 458] on div "is_MR fallback loopFrom exitFrom is_provider_majority fallback lab_req_present …" at bounding box center [596, 267] width 721 height 477
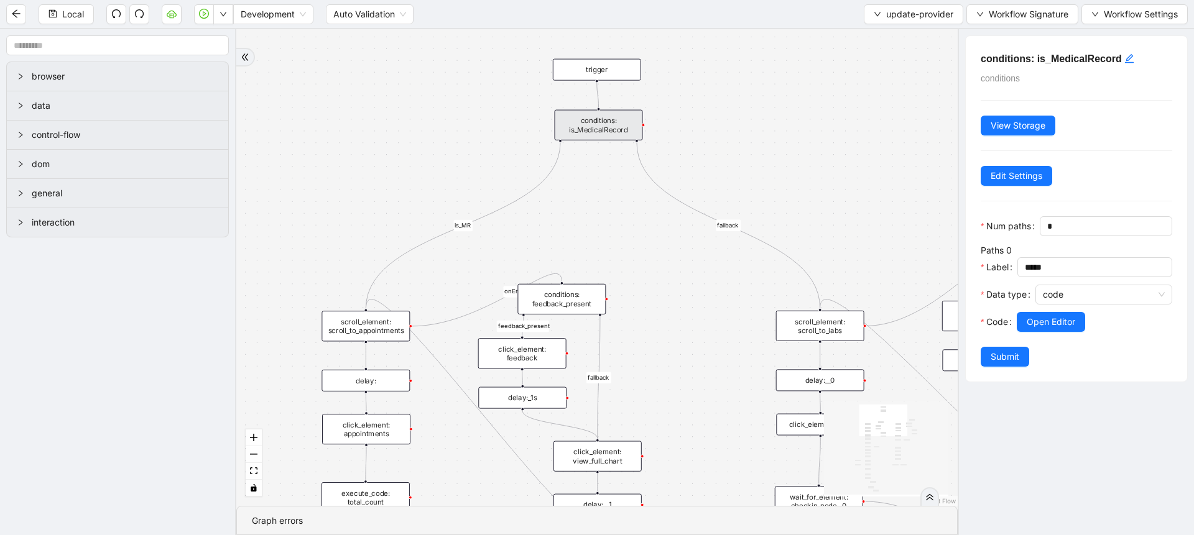
drag, startPoint x: 680, startPoint y: 190, endPoint x: 678, endPoint y: 363, distance: 172.3
click at [678, 363] on div "is_MR fallback loopFrom exitFrom is_provider_majority fallback lab_req_present …" at bounding box center [596, 267] width 721 height 477
